Goal: Navigation & Orientation: Find specific page/section

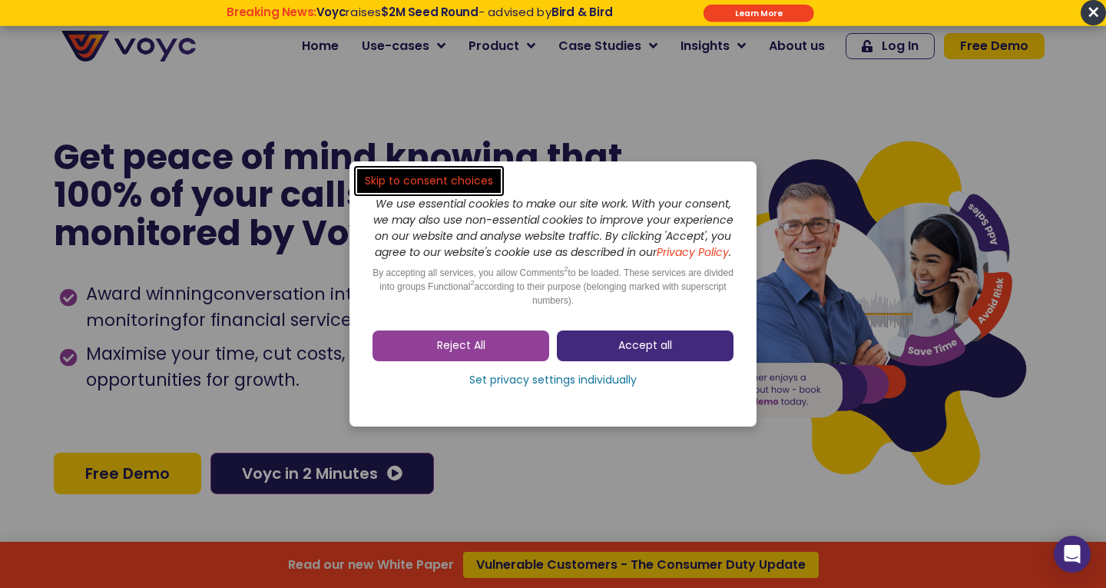
click at [648, 353] on span "Accept all" at bounding box center [645, 345] width 54 height 15
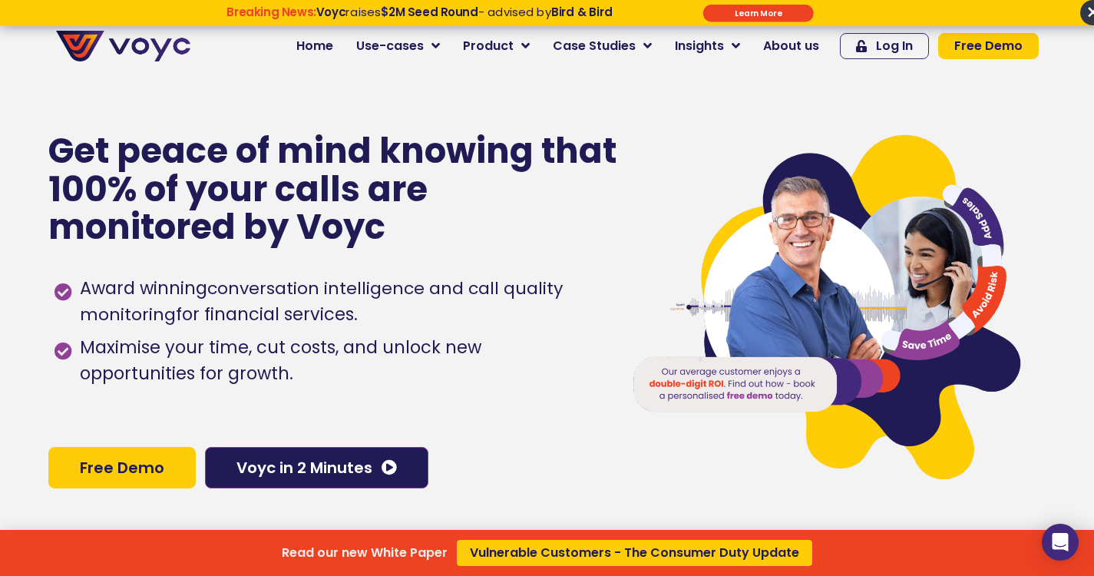
click at [890, 45] on div "Read our new White Paper Vulnerable Customers - The Consumer Duty Update" at bounding box center [547, 288] width 1094 height 576
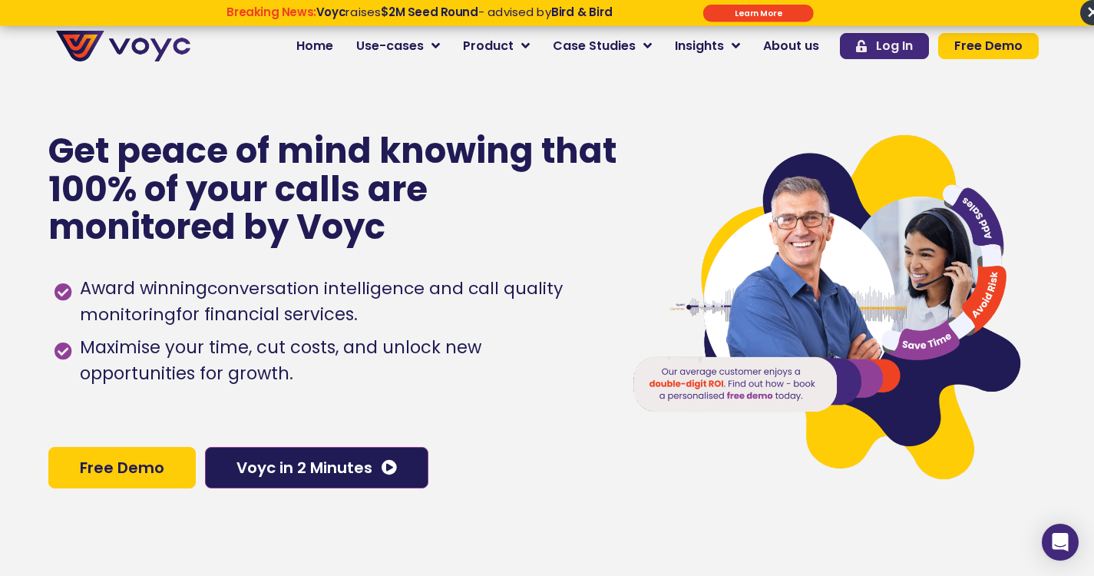
click at [880, 47] on span "Log In" at bounding box center [884, 46] width 57 height 12
click at [1081, 12] on span "×" at bounding box center [1087, 12] width 25 height 25
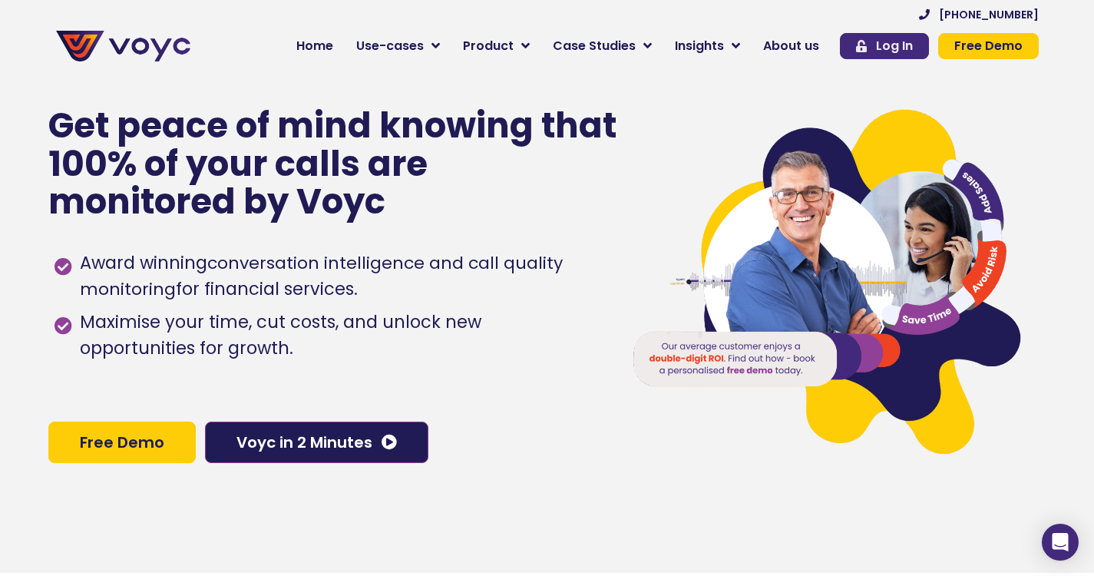
click at [887, 45] on span "Log In" at bounding box center [894, 46] width 37 height 12
